Goal: Find specific page/section: Find specific page/section

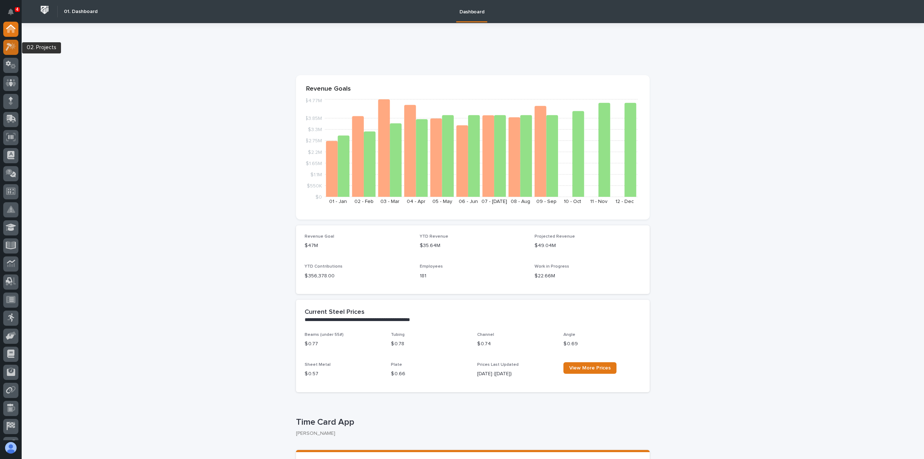
click at [12, 52] on div at bounding box center [10, 47] width 15 height 15
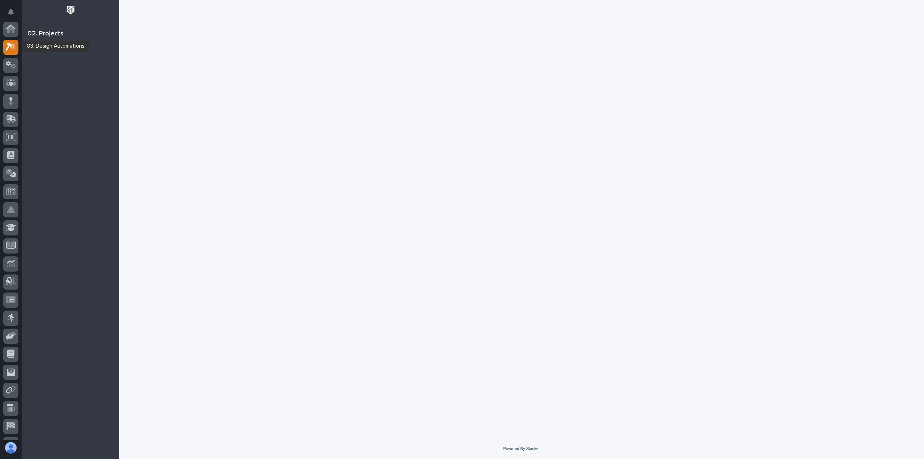
scroll to position [18, 0]
click at [16, 63] on div at bounding box center [10, 65] width 15 height 15
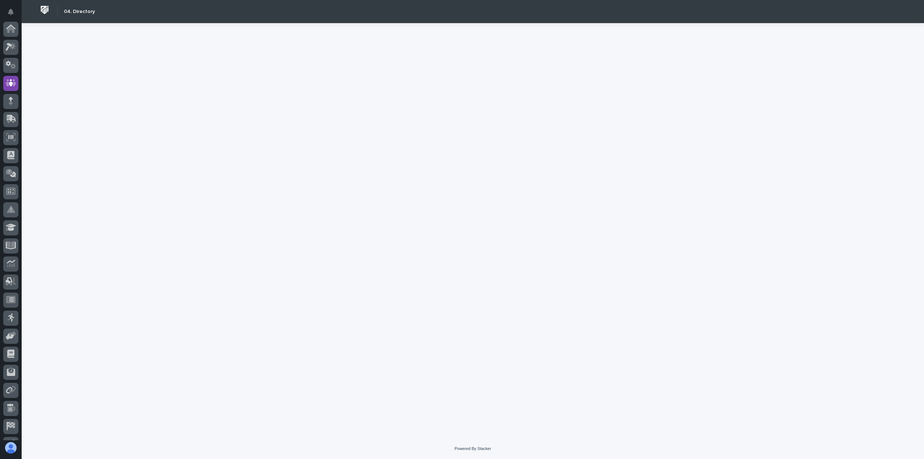
scroll to position [51, 0]
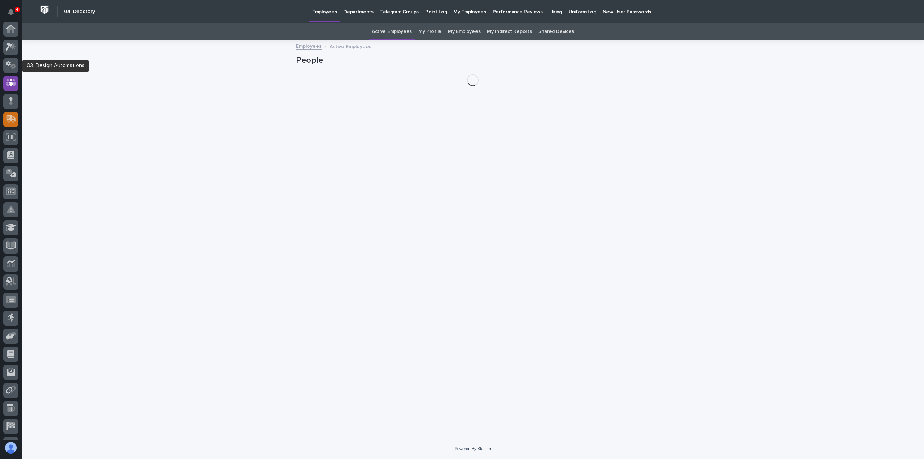
click at [12, 63] on icon at bounding box center [11, 65] width 10 height 8
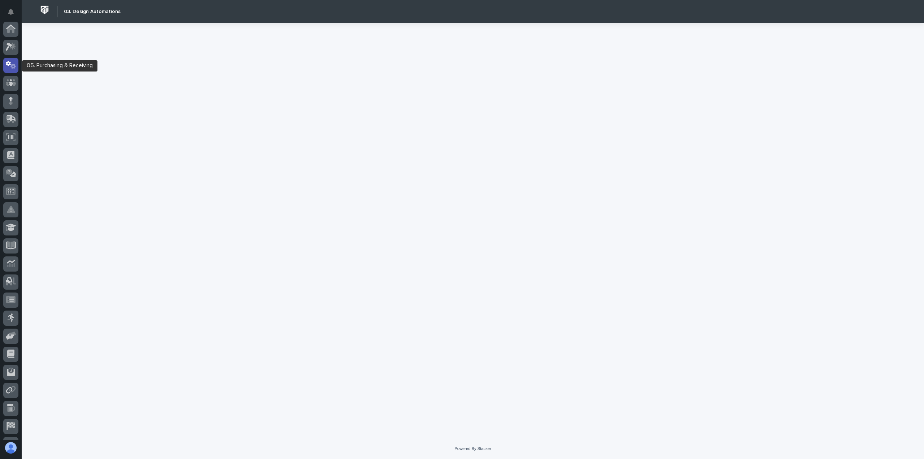
scroll to position [36, 0]
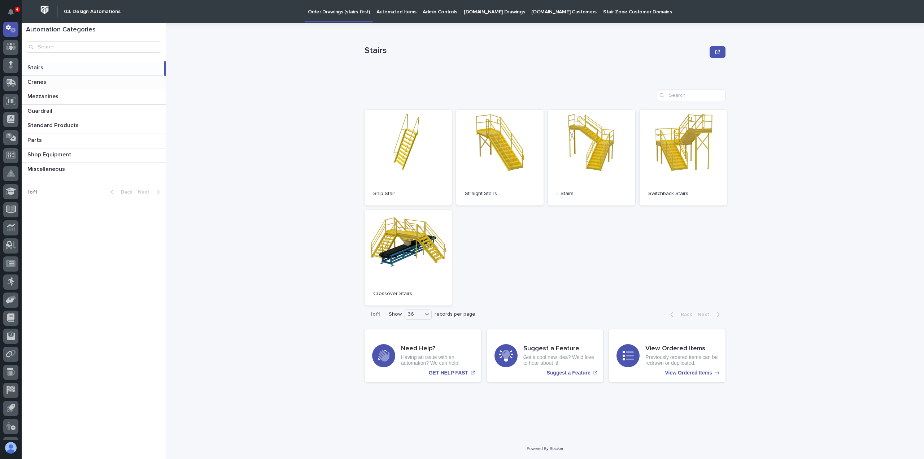
click at [69, 78] on div "Cranes Cranes" at bounding box center [94, 83] width 144 height 14
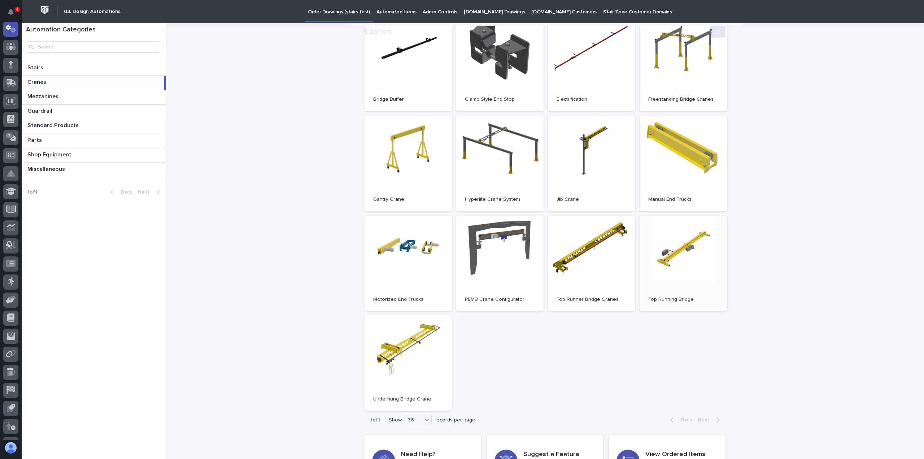
scroll to position [144, 0]
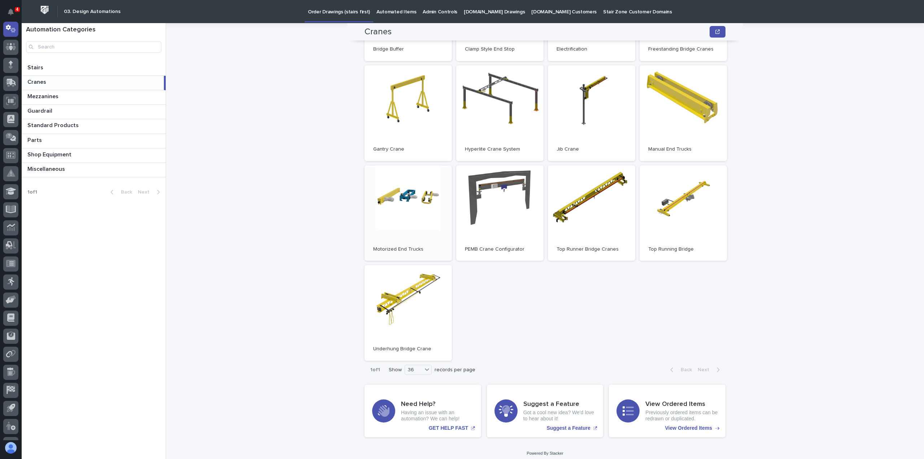
click at [424, 202] on link "Open" at bounding box center [408, 213] width 87 height 96
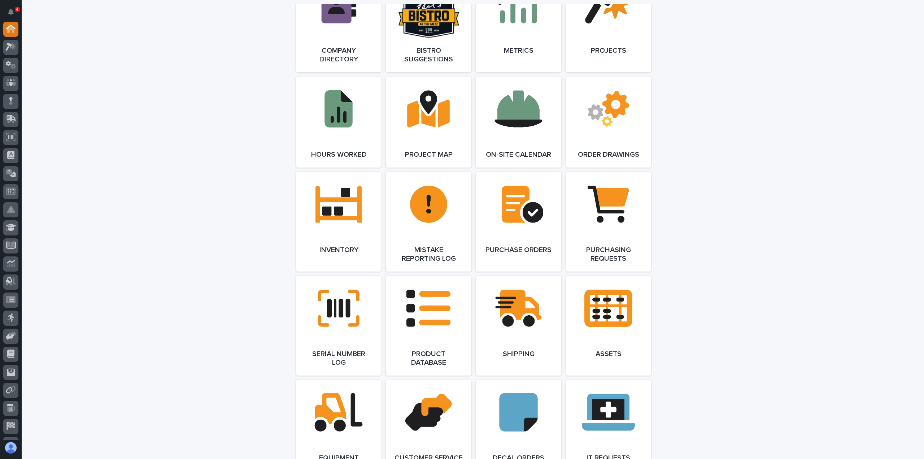
scroll to position [1244, 0]
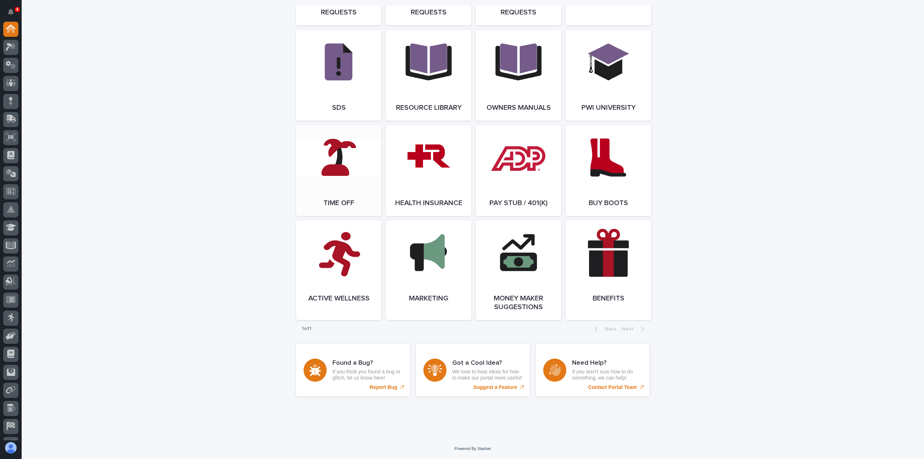
click at [336, 140] on link "Open Link" at bounding box center [339, 170] width 86 height 91
